Goal: Information Seeking & Learning: Learn about a topic

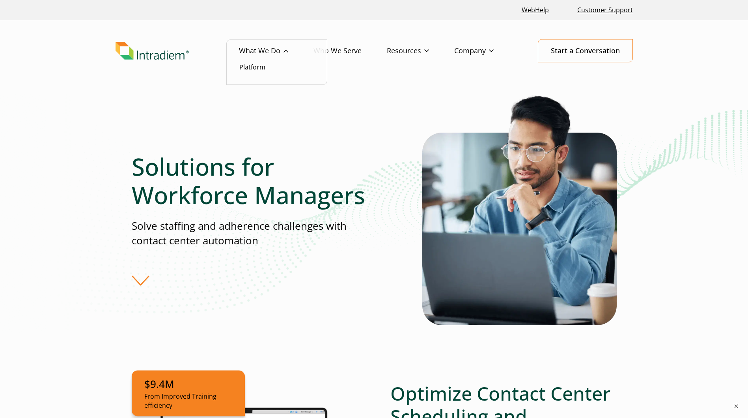
click at [281, 56] on link "What We Do" at bounding box center [276, 50] width 75 height 23
click at [271, 64] on li "Platform" at bounding box center [276, 67] width 75 height 10
click at [252, 71] on li "Platform" at bounding box center [276, 67] width 75 height 10
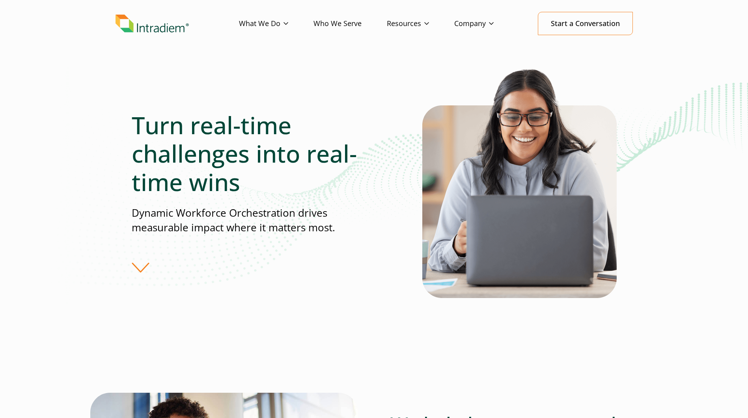
scroll to position [39, 0]
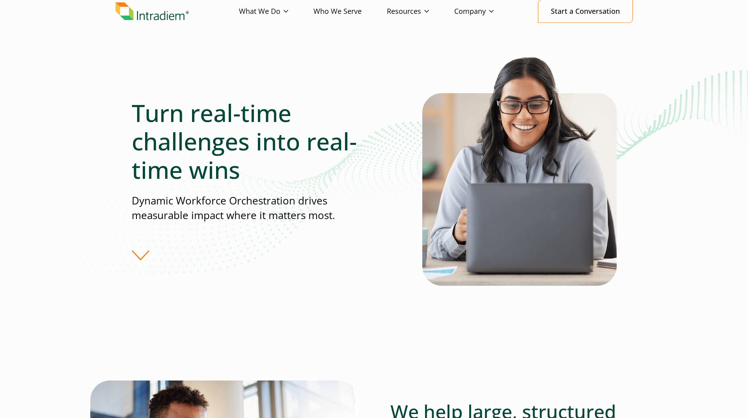
click at [144, 252] on div "Turn real-time challenges into real-time wins Dynamic Workforce Orchestration d…" at bounding box center [277, 180] width 291 height 162
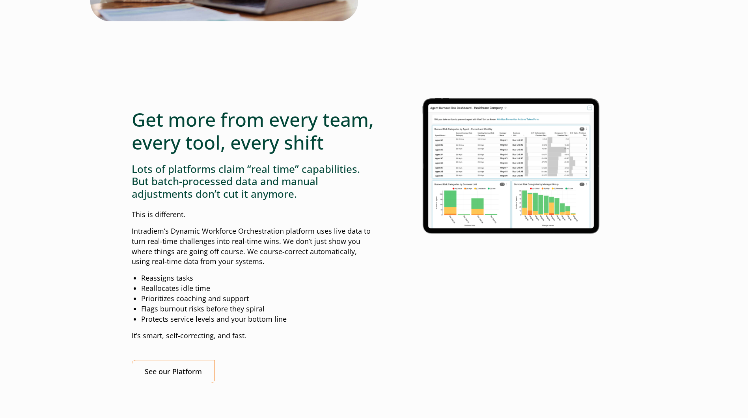
scroll to position [631, 0]
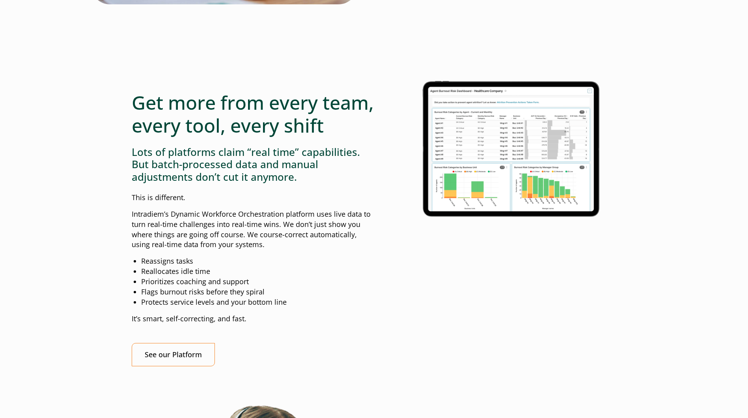
drag, startPoint x: 282, startPoint y: 248, endPoint x: 281, endPoint y: 252, distance: 4.0
click at [282, 249] on p "Intradiem’s Dynamic Workforce Orchestration platform uses live data to turn rea…" at bounding box center [253, 229] width 243 height 41
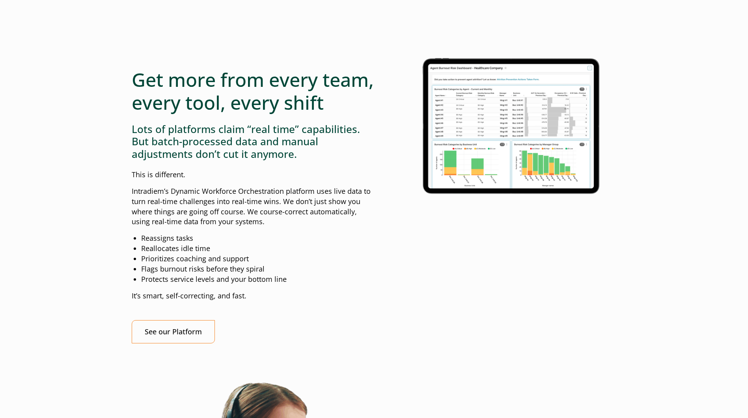
scroll to position [651, 0]
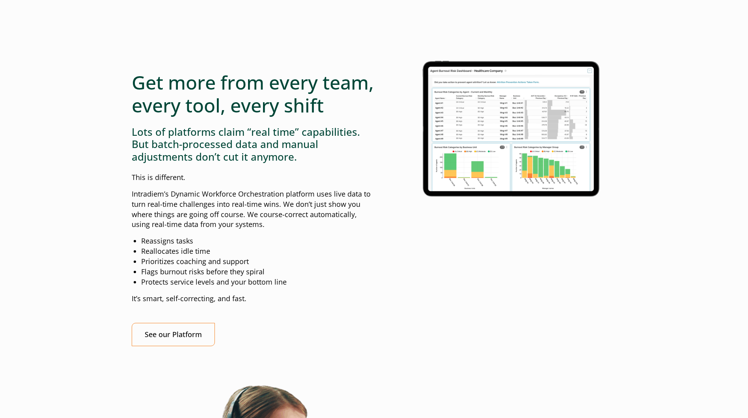
click at [210, 277] on li "Flags burnout risks before they spiral" at bounding box center [257, 272] width 233 height 10
click at [298, 287] on li "Protects service levels and your bottom line" at bounding box center [257, 282] width 233 height 10
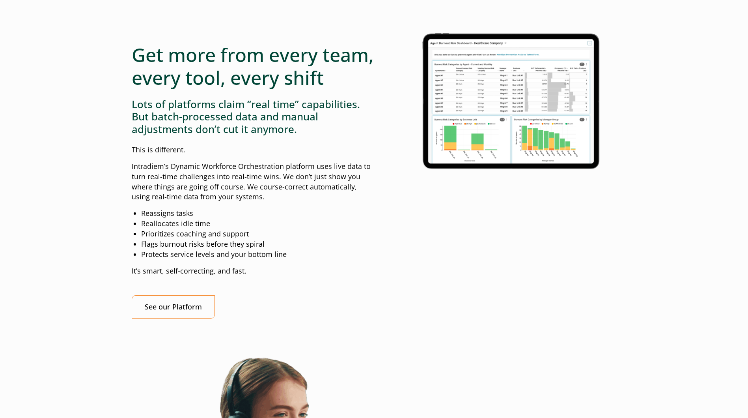
scroll to position [691, 0]
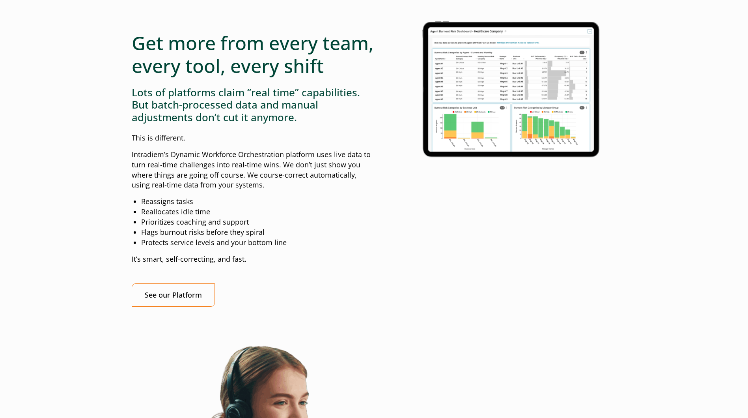
click at [261, 264] on p "It’s smart, self-correcting, and fast." at bounding box center [253, 259] width 243 height 10
click at [271, 273] on div "Get more from every team, every tool, every shift Lots of platforms claim “real…" at bounding box center [253, 159] width 243 height 295
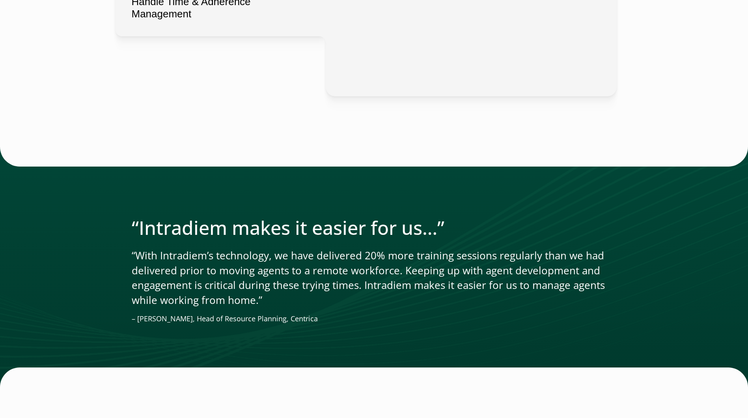
scroll to position [1755, 0]
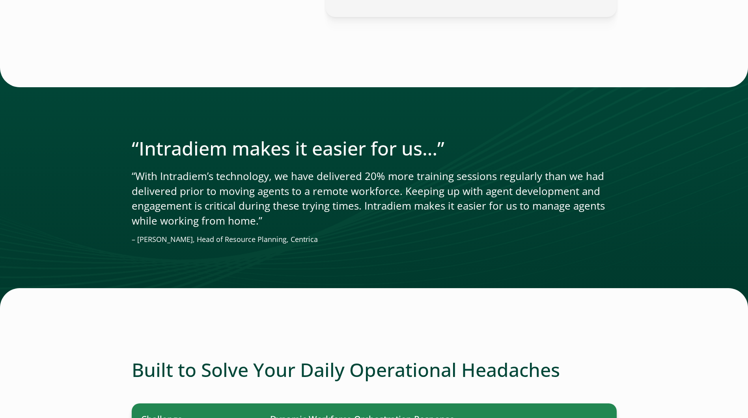
click at [236, 228] on p "“With Intradiem’s technology, we have delivered 20% more training sessions regu…" at bounding box center [374, 198] width 485 height 59
click at [185, 228] on p "“With Intradiem’s technology, we have delivered 20% more training sessions regu…" at bounding box center [374, 198] width 485 height 59
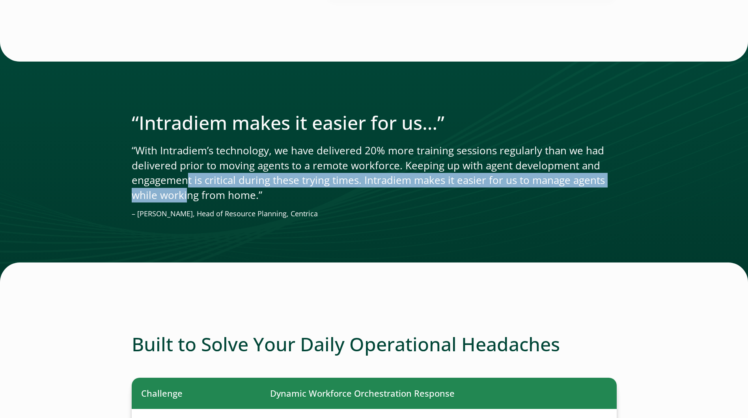
scroll to position [1795, 0]
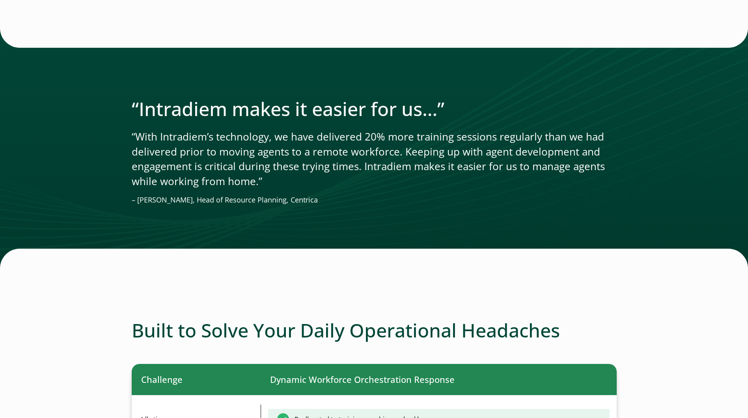
drag, startPoint x: 379, startPoint y: 326, endPoint x: 377, endPoint y: 322, distance: 4.8
click at [378, 28] on div at bounding box center [374, 3] width 485 height 50
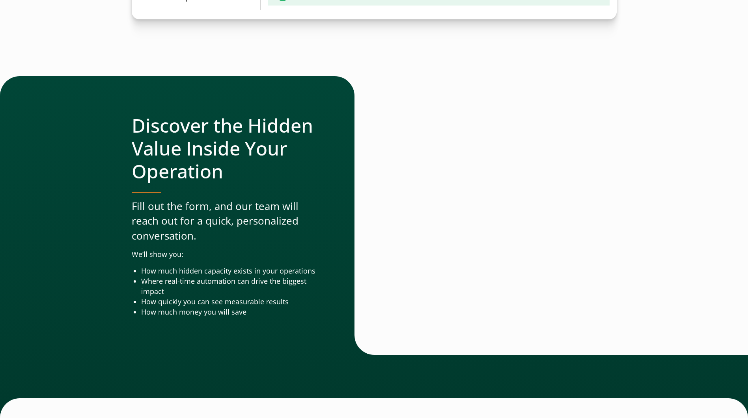
scroll to position [2464, 0]
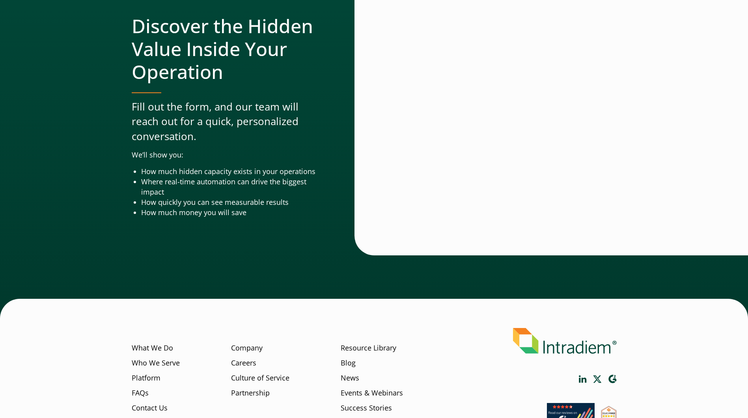
drag, startPoint x: 354, startPoint y: 295, endPoint x: 202, endPoint y: 313, distance: 152.9
click at [201, 312] on div "Discover the Hidden Value Inside Your Operation Fill out the form, and our team…" at bounding box center [374, 148] width 748 height 342
